Goal: Information Seeking & Learning: Check status

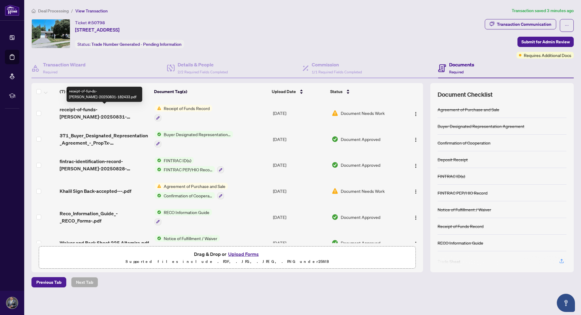
click at [122, 109] on span "receipt-of-funds-[PERSON_NAME]-20250831-182433.pdf" at bounding box center [105, 113] width 90 height 15
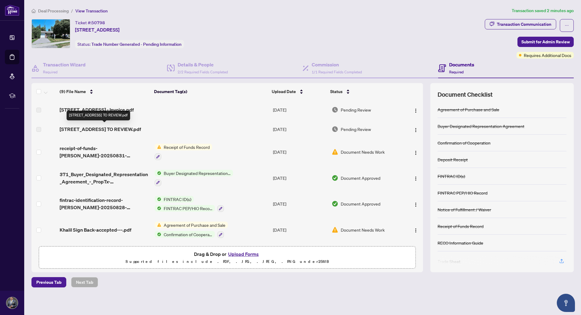
click at [73, 133] on span "[STREET_ADDRESS] TO REVIEW.pdf" at bounding box center [100, 128] width 81 height 7
click at [117, 111] on span "[STREET_ADDRESS] - Invoice.pdf" at bounding box center [97, 109] width 74 height 7
click at [415, 111] on img "button" at bounding box center [416, 110] width 5 height 5
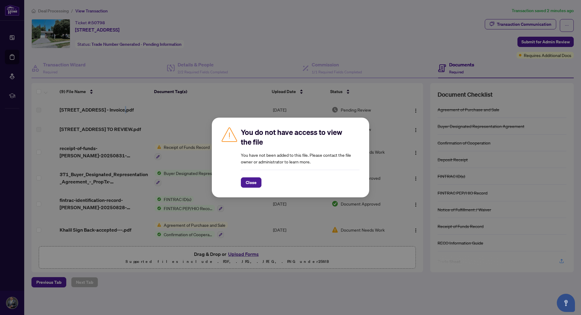
click at [248, 181] on span "Close" at bounding box center [251, 182] width 11 height 10
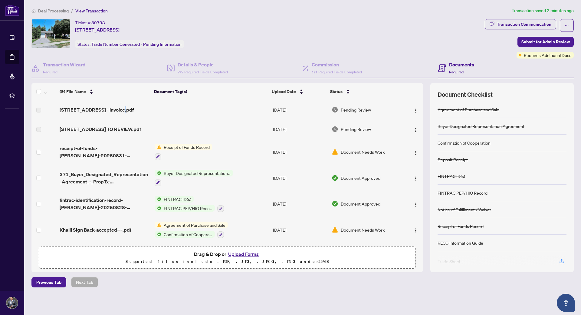
click at [187, 150] on span "Receipt of Funds Record" at bounding box center [186, 147] width 51 height 7
click at [175, 183] on span "Receipt of Funds Record" at bounding box center [181, 181] width 51 height 7
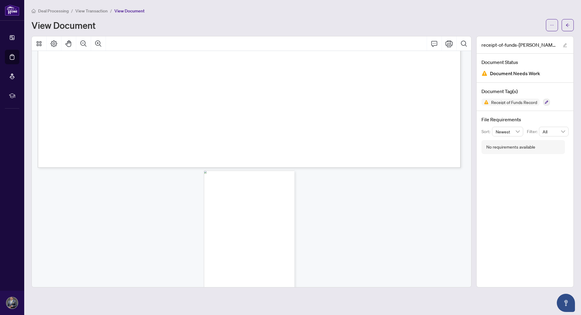
scroll to position [916, 0]
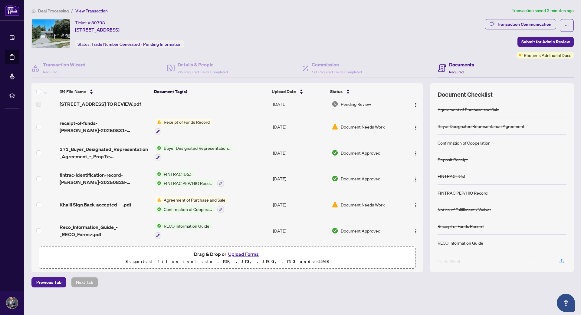
scroll to position [61, 0]
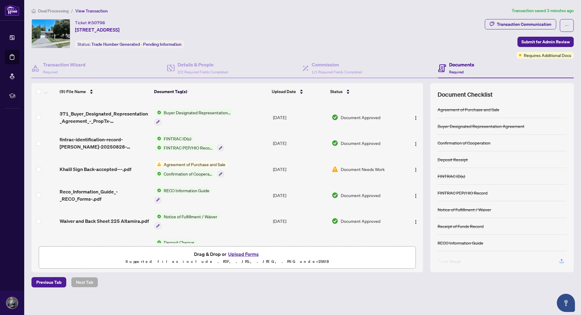
click at [362, 172] on span "Document Needs Work" at bounding box center [363, 169] width 44 height 7
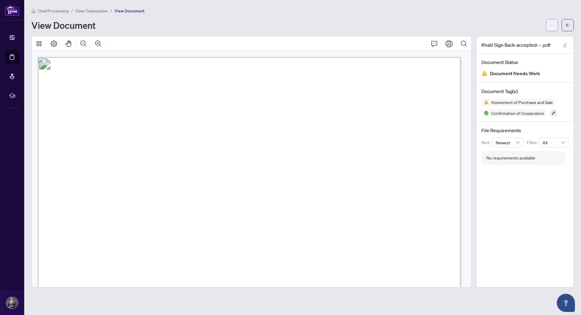
click at [551, 27] on icon "ellipsis" at bounding box center [552, 25] width 4 height 4
click at [479, 20] on div "View Document" at bounding box center [286, 25] width 511 height 10
click at [551, 25] on icon "ellipsis" at bounding box center [552, 25] width 4 height 4
click at [463, 5] on main "Deal Processing / View Transaction / View Document View Document Khalil Sign Ba…" at bounding box center [302, 157] width 557 height 315
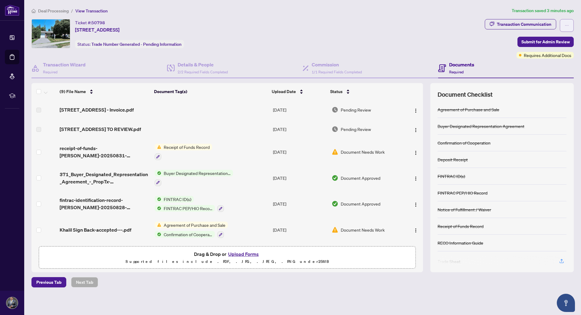
click at [566, 26] on icon "ellipsis" at bounding box center [567, 25] width 4 height 4
click at [532, 24] on div "Transaction Communication" at bounding box center [524, 24] width 55 height 10
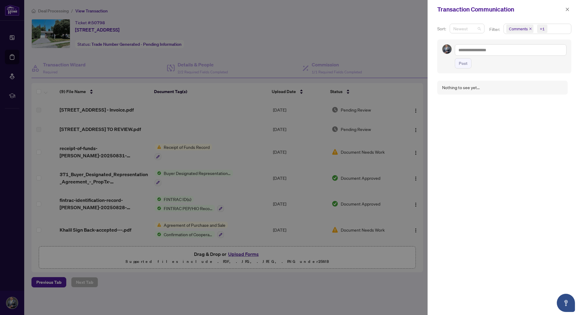
click at [477, 28] on span "Newest" at bounding box center [468, 28] width 28 height 9
click at [554, 29] on span "Comments +1" at bounding box center [537, 29] width 67 height 10
click at [535, 62] on span "Requirements" at bounding box center [529, 62] width 27 height 5
click at [567, 8] on icon "close" at bounding box center [568, 9] width 4 height 4
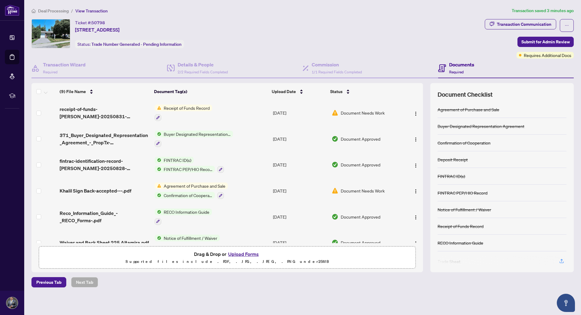
scroll to position [84, 0]
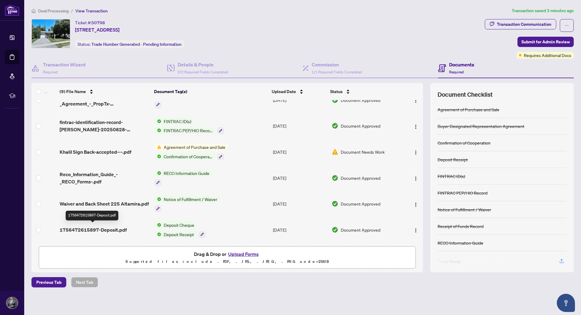
click at [117, 229] on span "1756472615897-Deposit.pdf" at bounding box center [93, 229] width 67 height 7
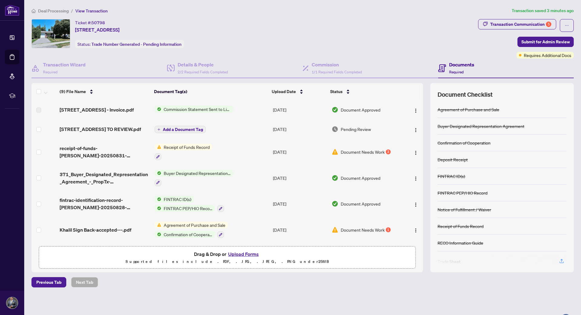
click at [198, 109] on span "Commission Statement Sent to Listing Brokerage" at bounding box center [197, 109] width 72 height 7
click at [184, 129] on span "Commission Statement Sent to Listing Brokerage" at bounding box center [196, 132] width 90 height 13
click at [160, 133] on span "Commission Statement Sent to Listing Brokerage" at bounding box center [196, 132] width 90 height 13
click at [164, 130] on span "Commission Statement Sent to Listing Brokerage" at bounding box center [196, 132] width 90 height 13
click at [79, 111] on span "[STREET_ADDRESS] - Invoice.pdf" at bounding box center [97, 109] width 74 height 7
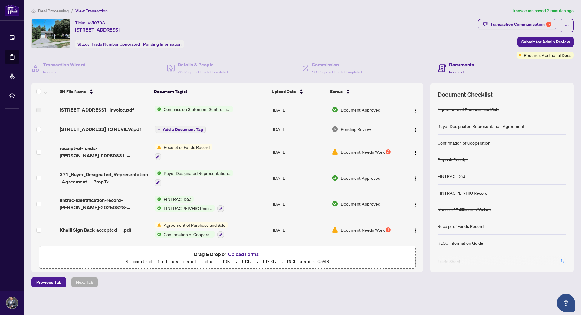
click at [182, 110] on span "Commission Statement Sent to Listing Brokerage" at bounding box center [197, 109] width 72 height 7
click at [191, 130] on span "Commission Statement Sent to Listing Brokerage" at bounding box center [196, 132] width 90 height 13
click at [414, 111] on img "button" at bounding box center [416, 110] width 5 height 5
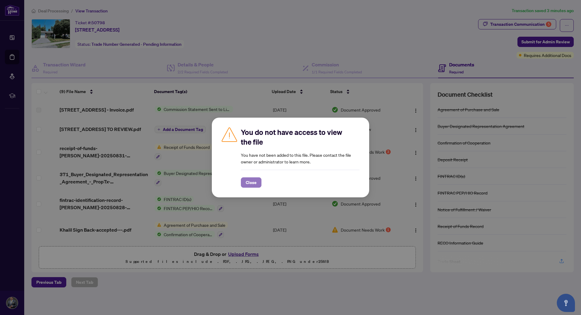
click at [254, 183] on span "Close" at bounding box center [251, 182] width 11 height 10
